Goal: Information Seeking & Learning: Understand process/instructions

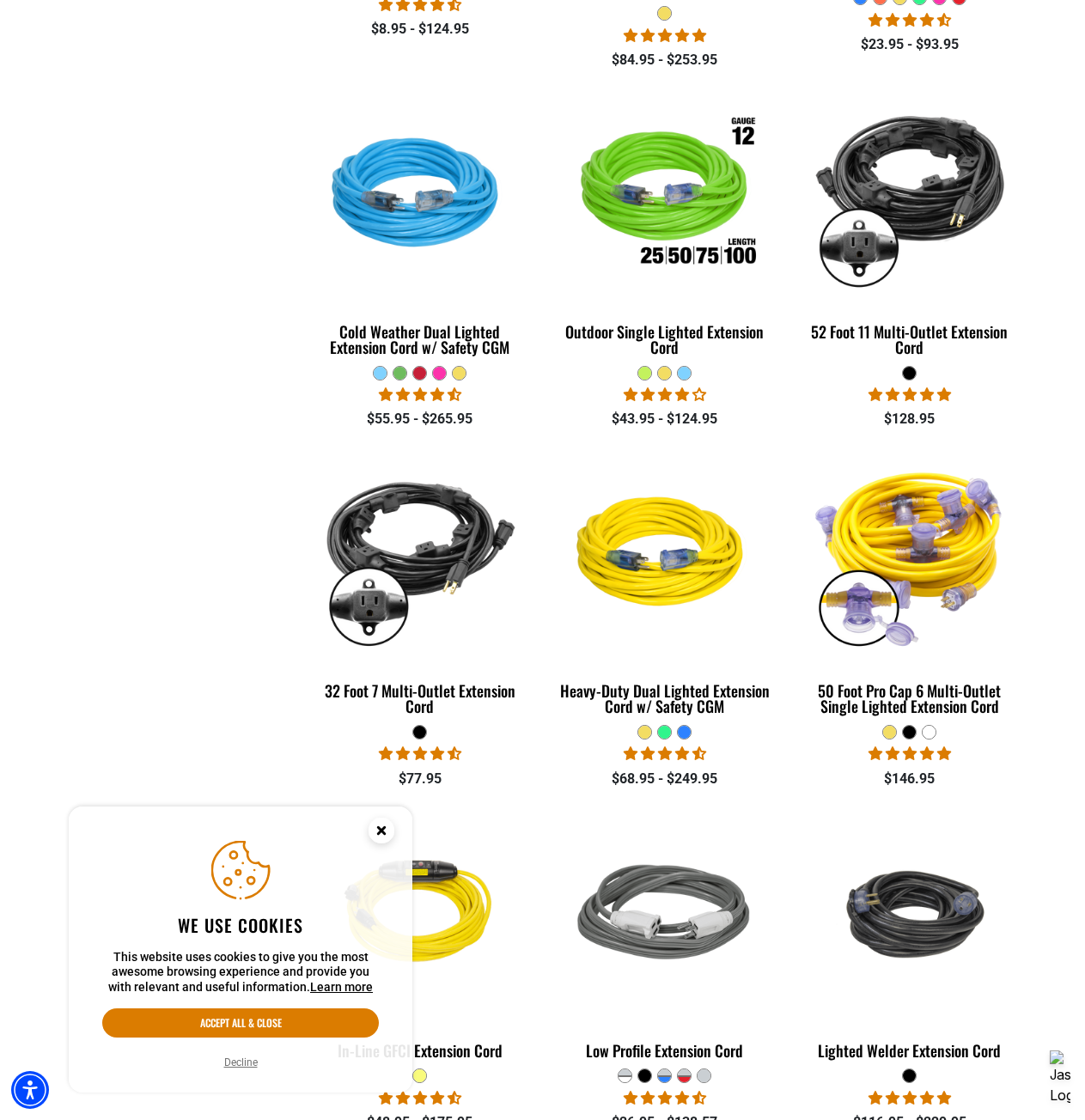
scroll to position [1804, 0]
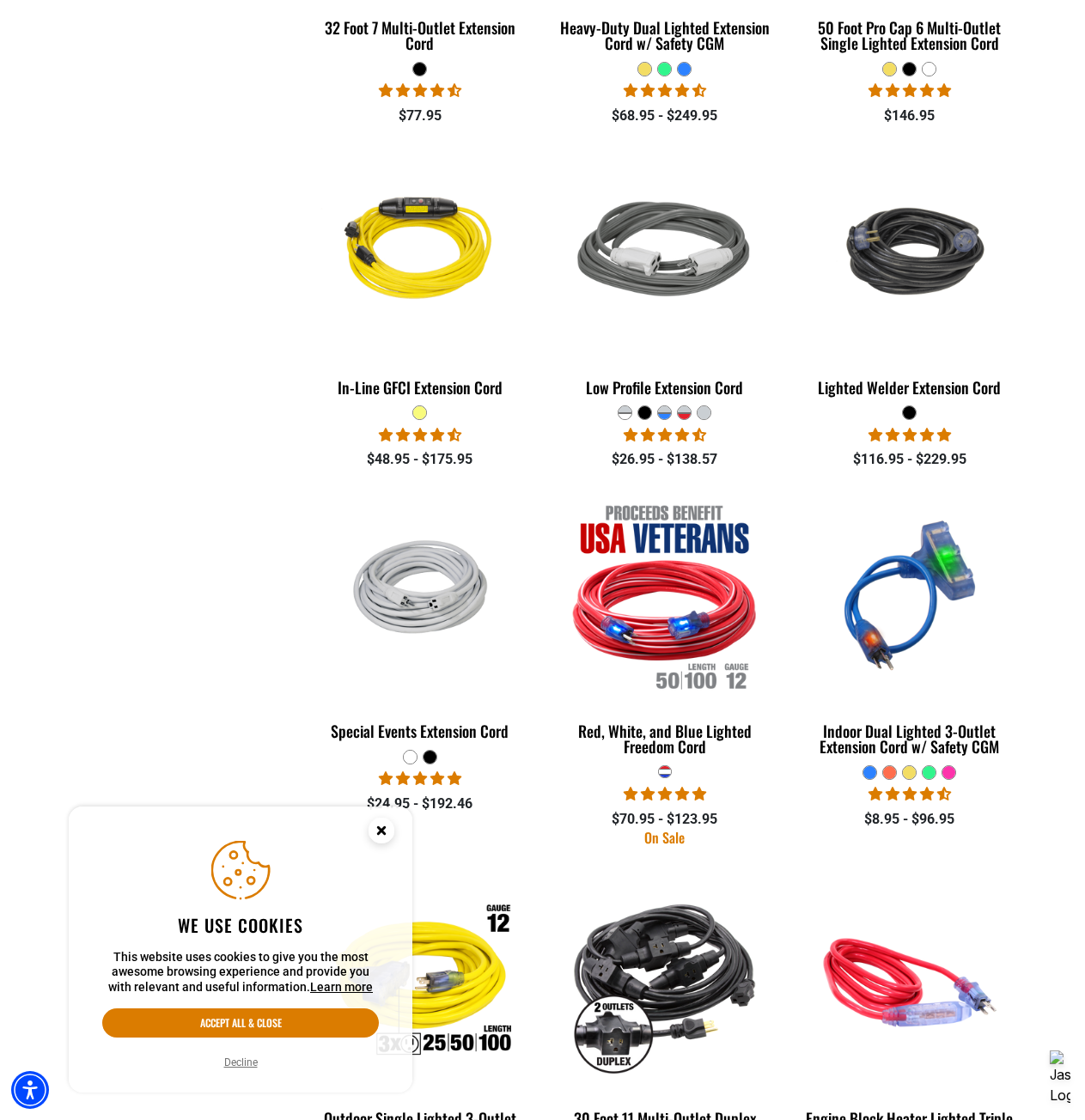
click at [373, 825] on circle "Cookie Consent" at bounding box center [382, 831] width 26 height 26
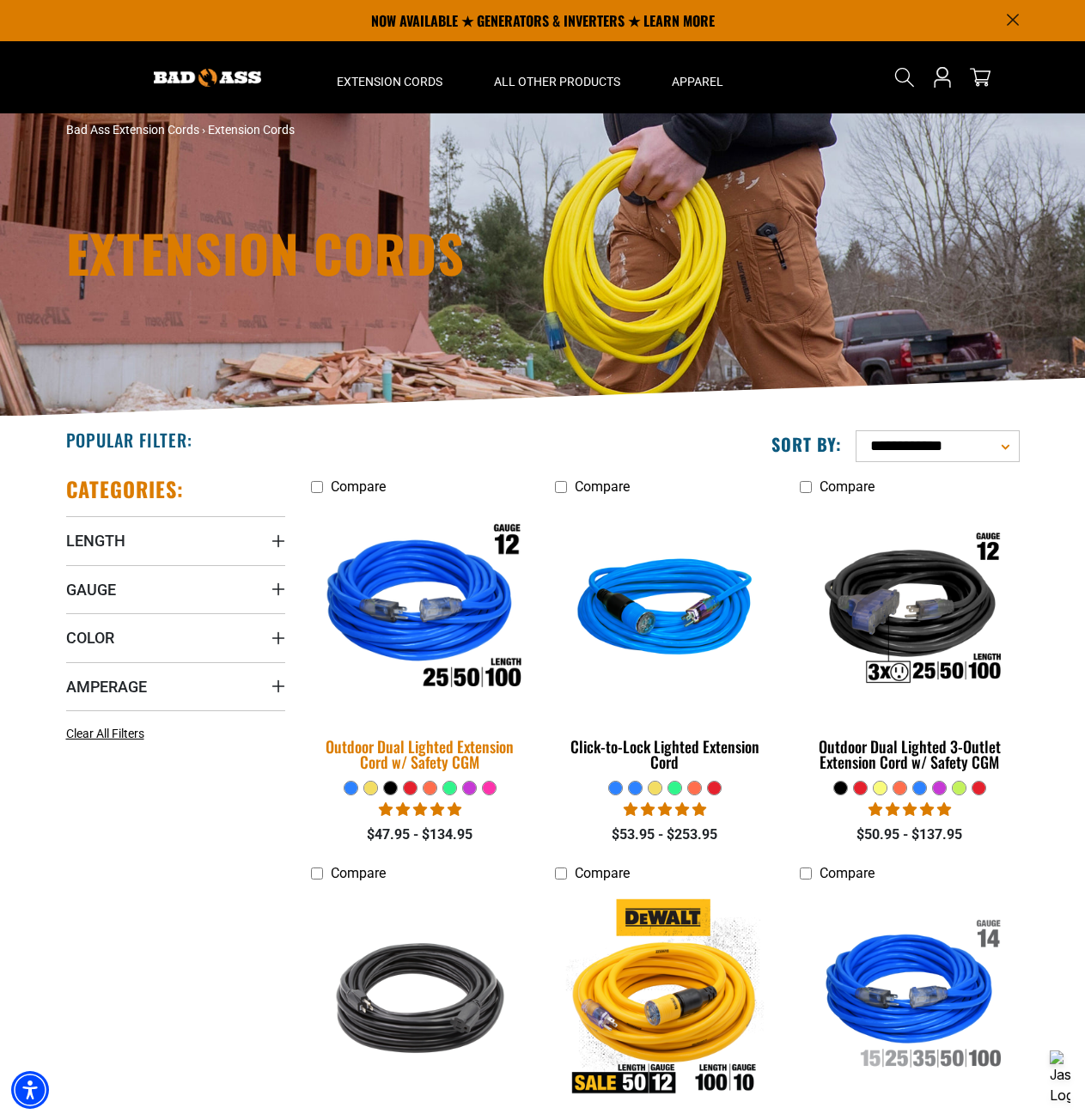
scroll to position [0, 0]
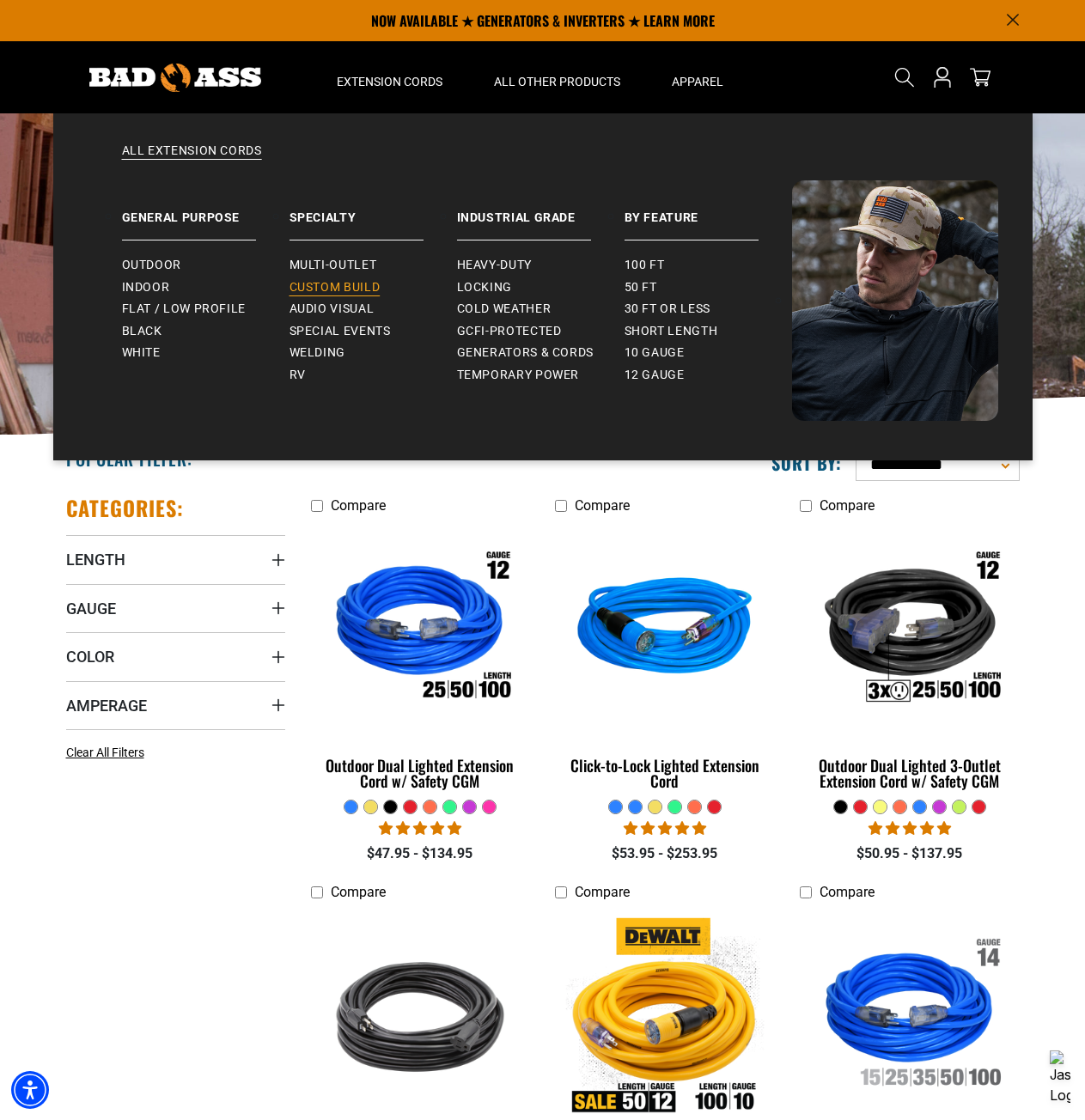
click at [363, 289] on span "Custom Build" at bounding box center [336, 288] width 91 height 16
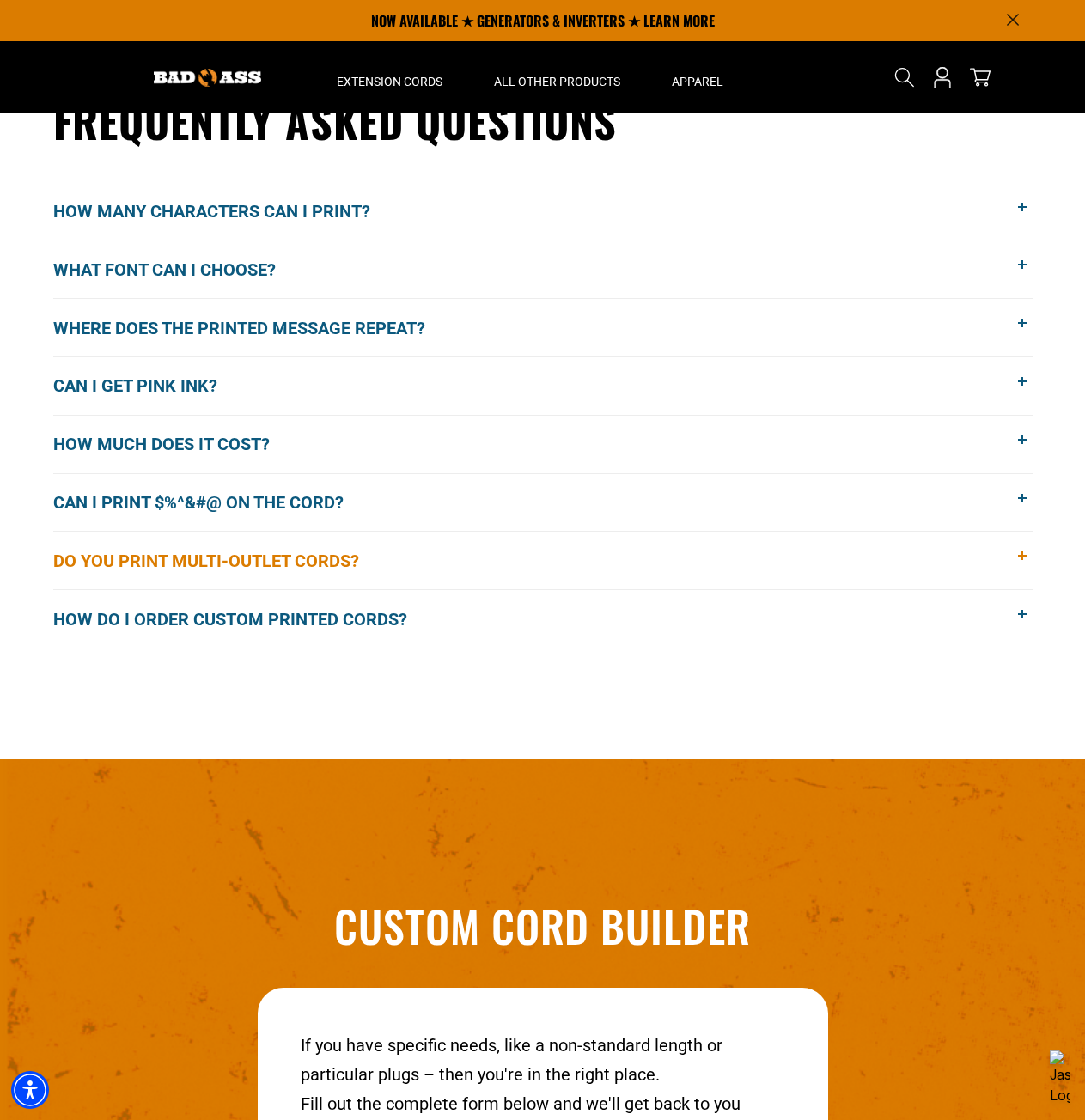
scroll to position [1024, 0]
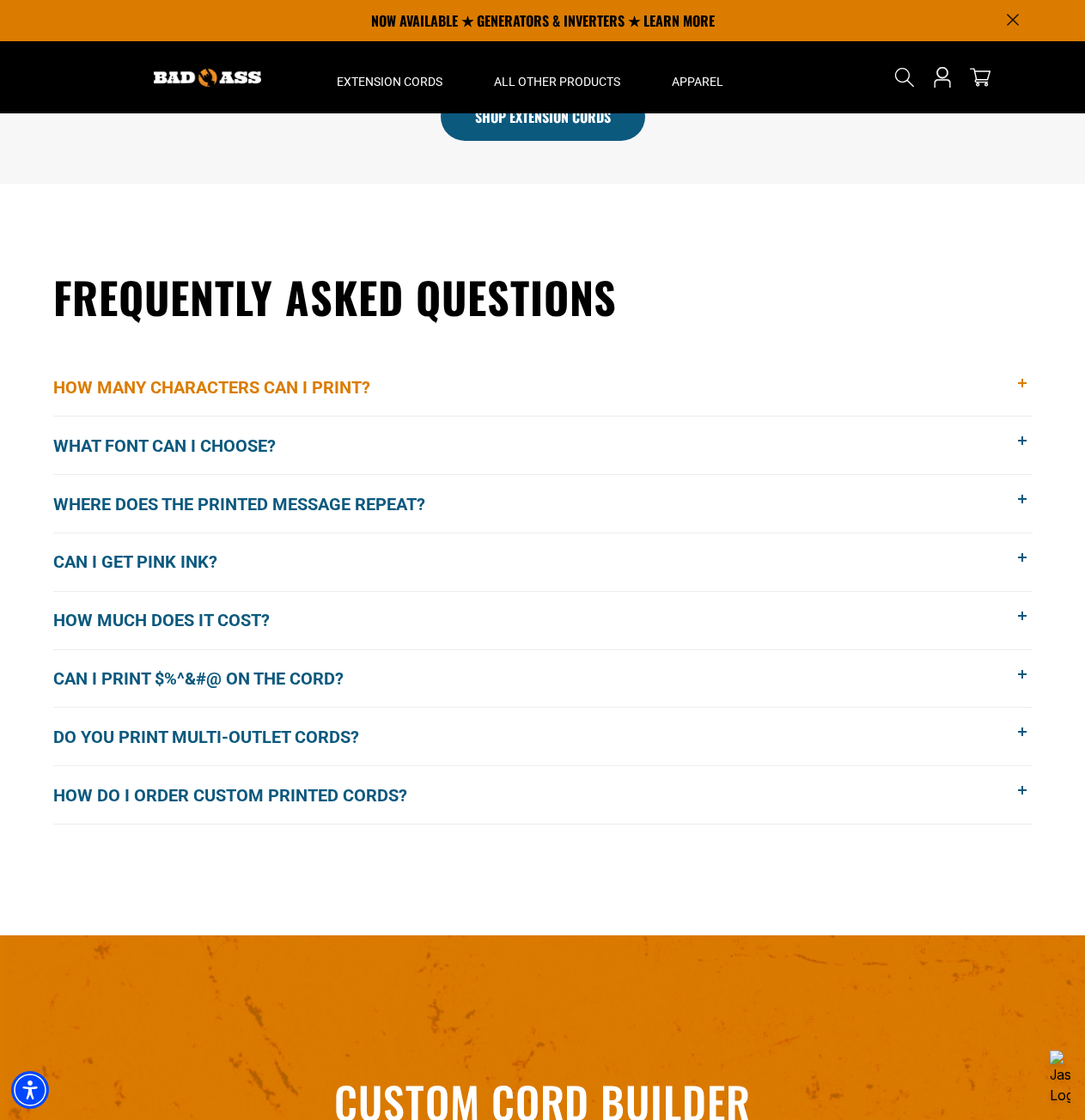
click at [265, 395] on span "How many characters can I print?" at bounding box center [224, 387] width 343 height 26
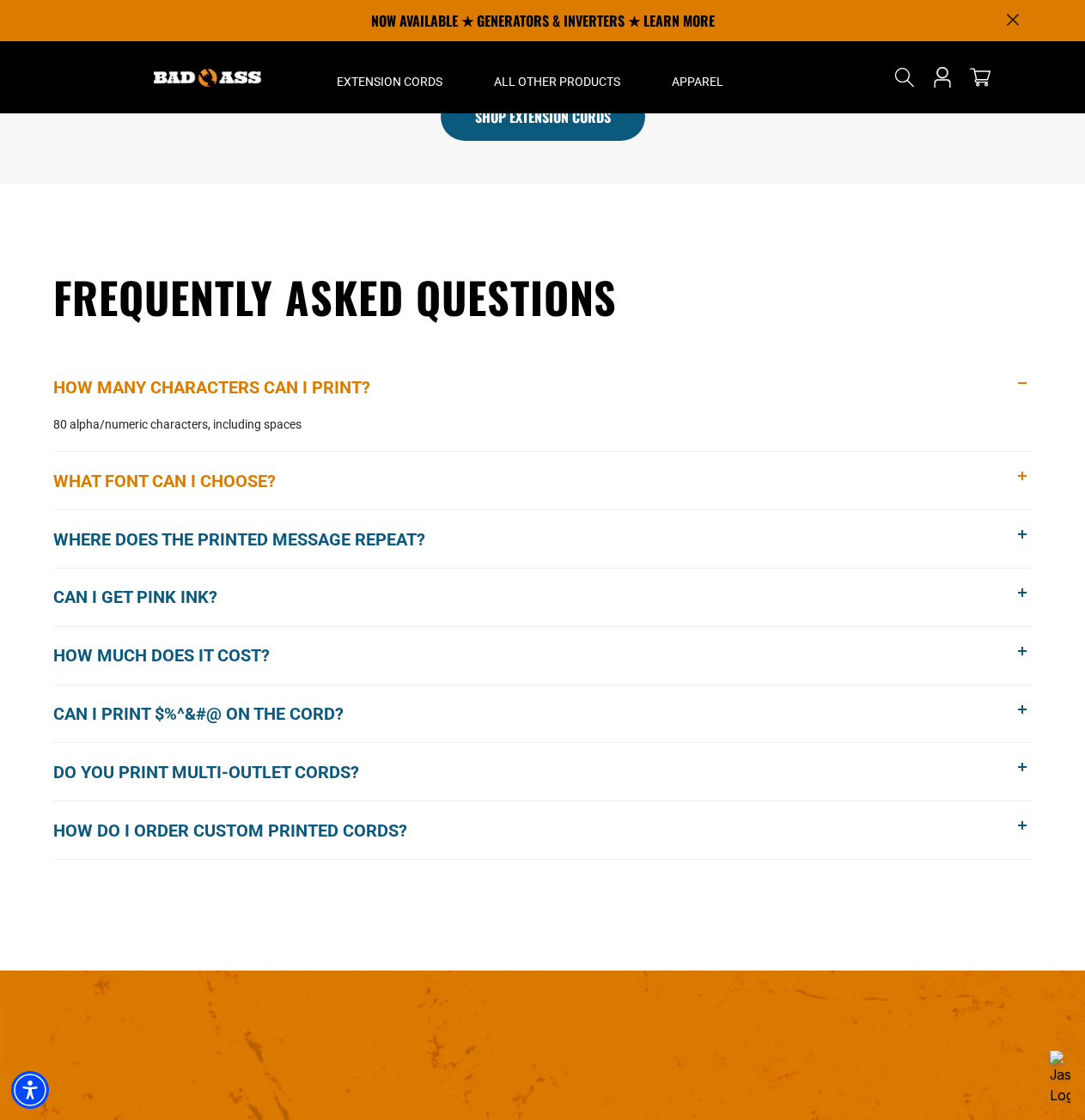
click at [227, 486] on span "What font can I choose?" at bounding box center [178, 481] width 249 height 26
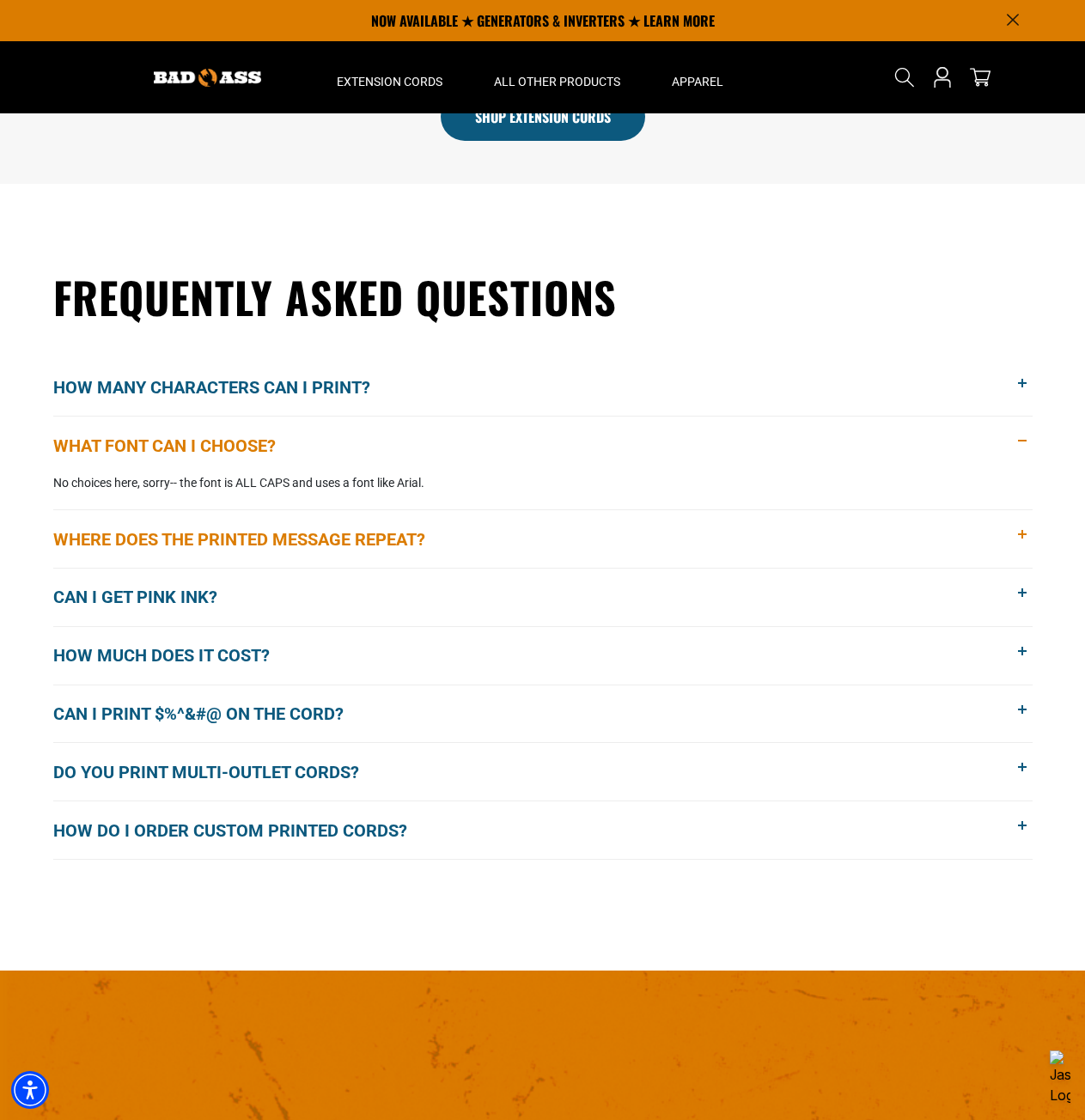
click at [231, 541] on span "Where does the printed message repeat?" at bounding box center [252, 539] width 398 height 26
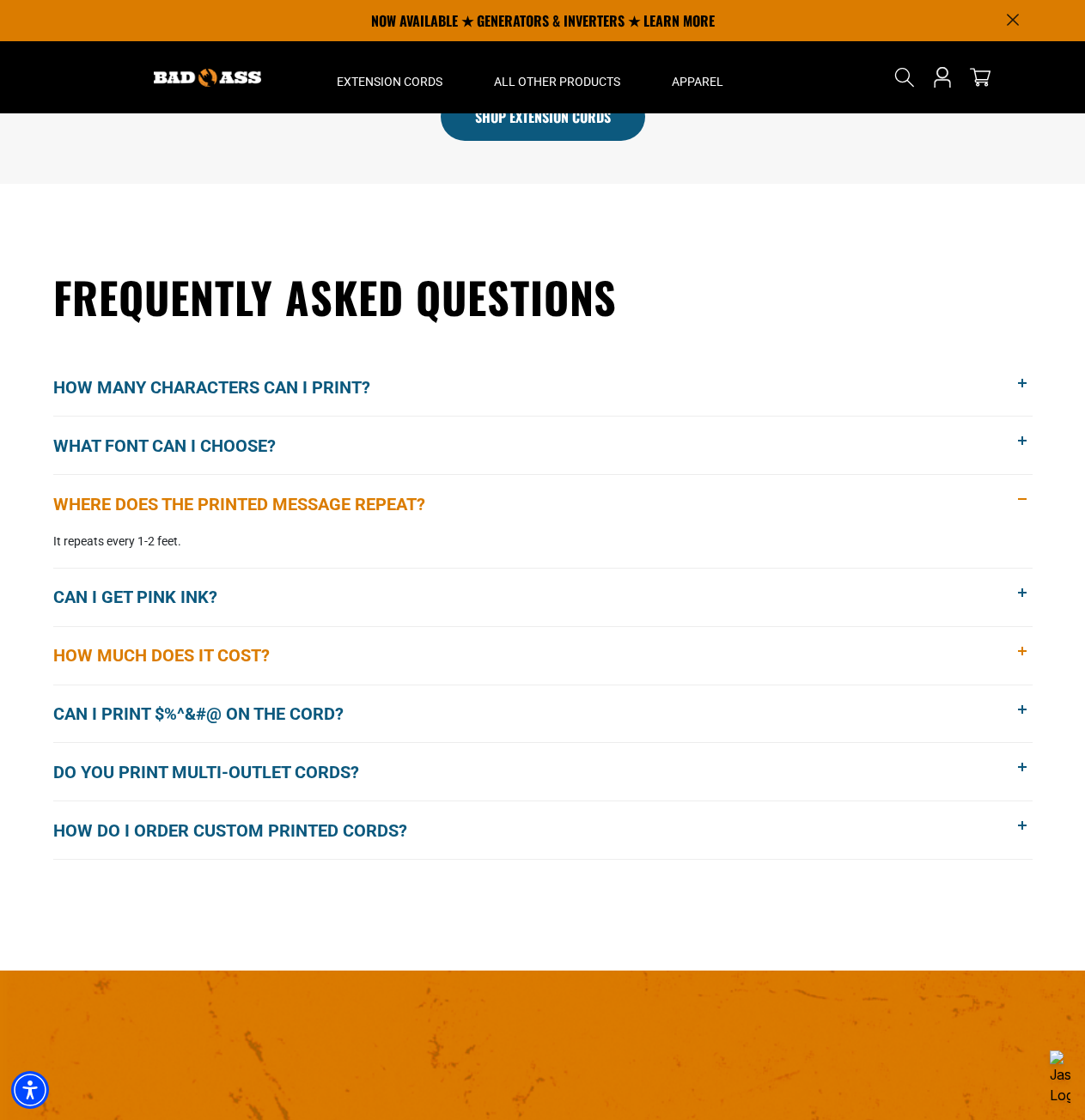
click at [193, 658] on span "How much does it cost?" at bounding box center [174, 656] width 243 height 26
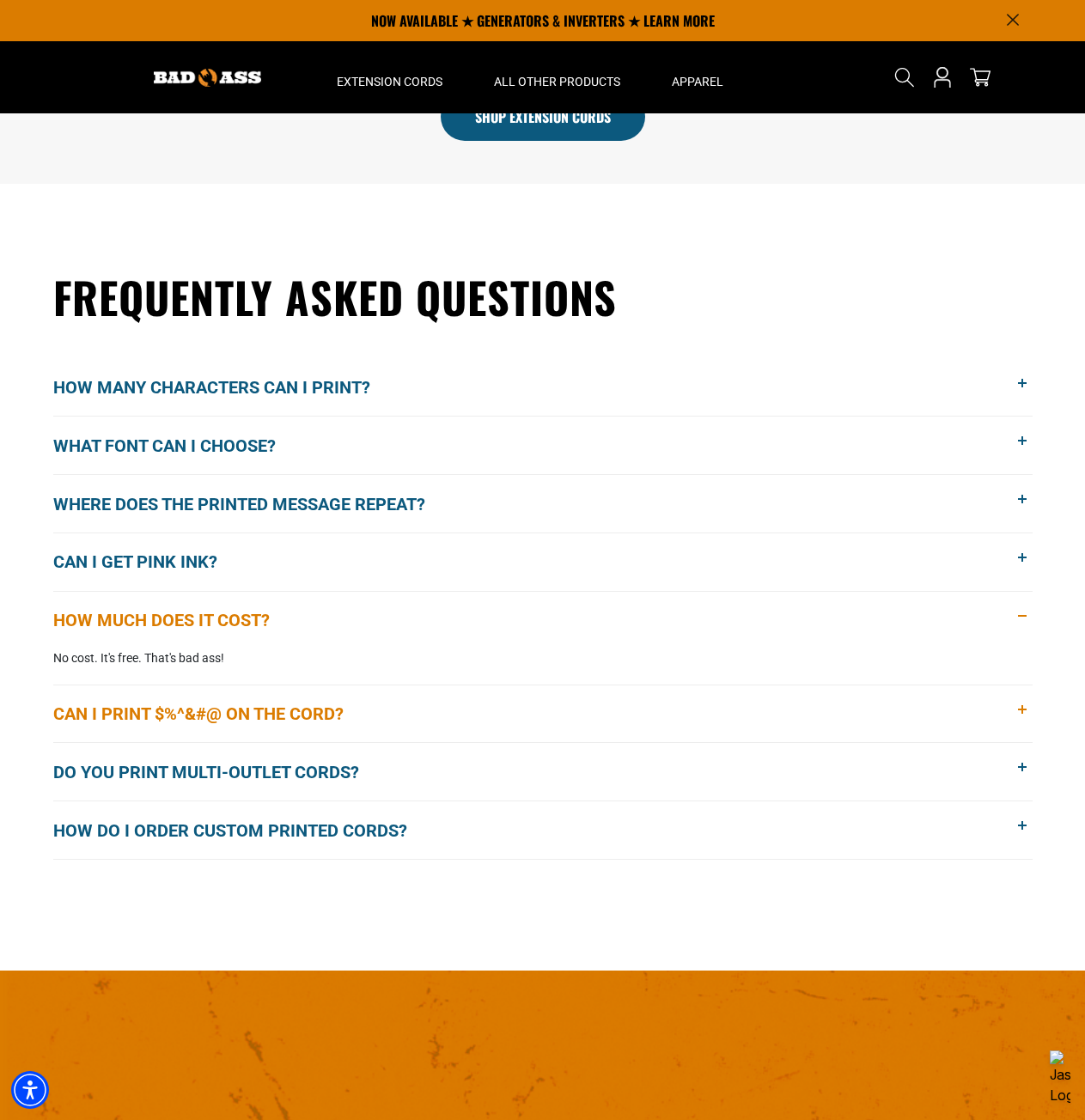
click at [262, 716] on span "Can I print $%^&#@ on the cord?" at bounding box center [211, 714] width 316 height 26
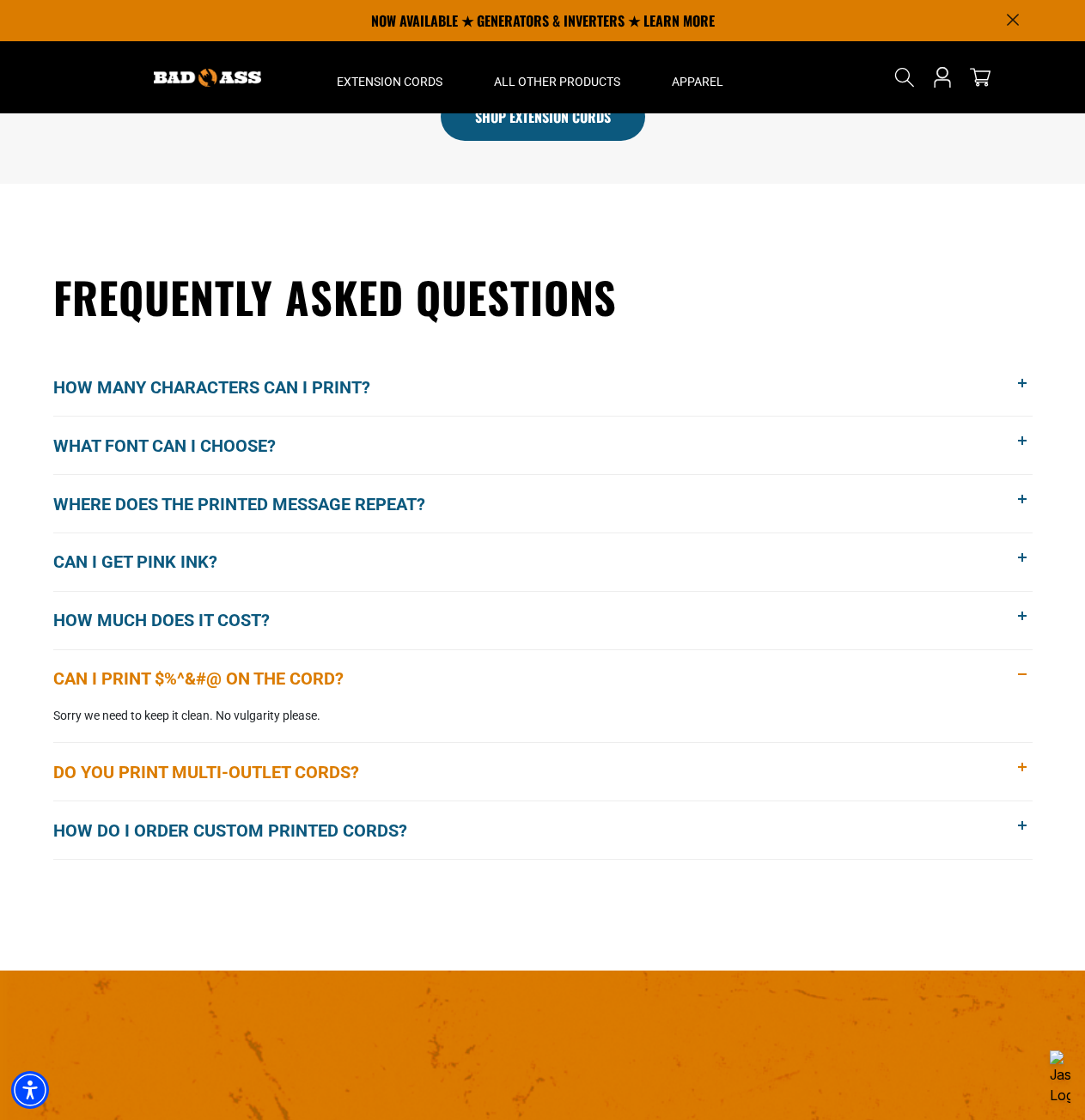
click at [318, 778] on span "Do you print multi-outlet cords?" at bounding box center [219, 772] width 331 height 26
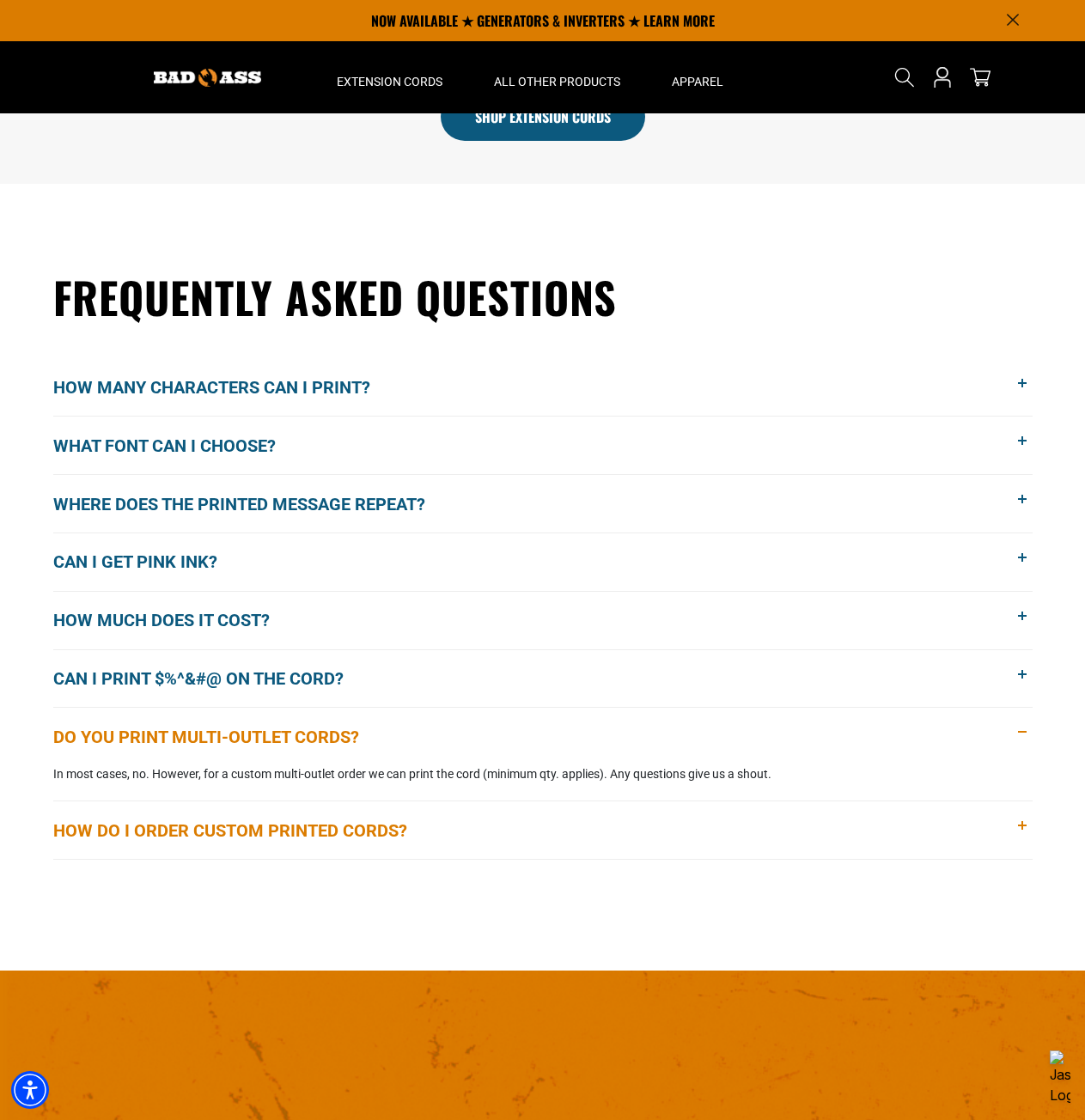
click at [305, 828] on span "How do I order custom printed cords?" at bounding box center [243, 831] width 380 height 26
